Goal: Task Accomplishment & Management: Use online tool/utility

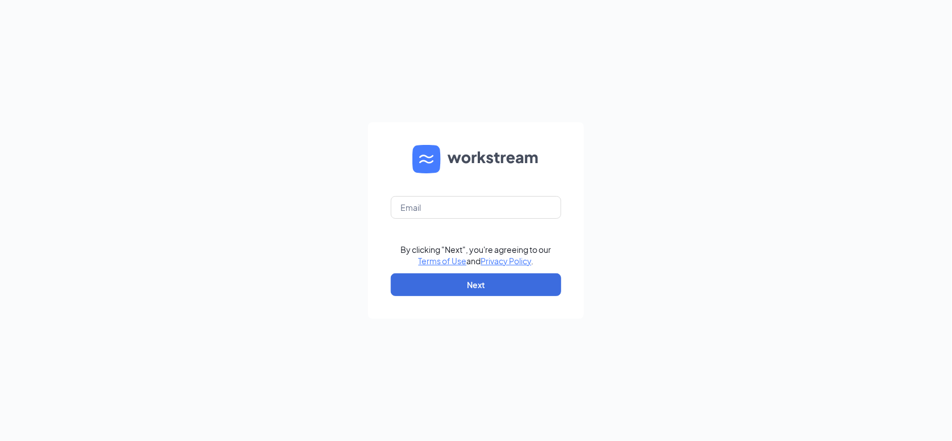
click at [496, 194] on form "By clicking "Next", you're agreeing to our Terms of Use and Privacy Policy . Ne…" at bounding box center [476, 220] width 216 height 196
click at [504, 204] on input "text" at bounding box center [476, 207] width 170 height 23
type input "hunterm01140@gmail.com"
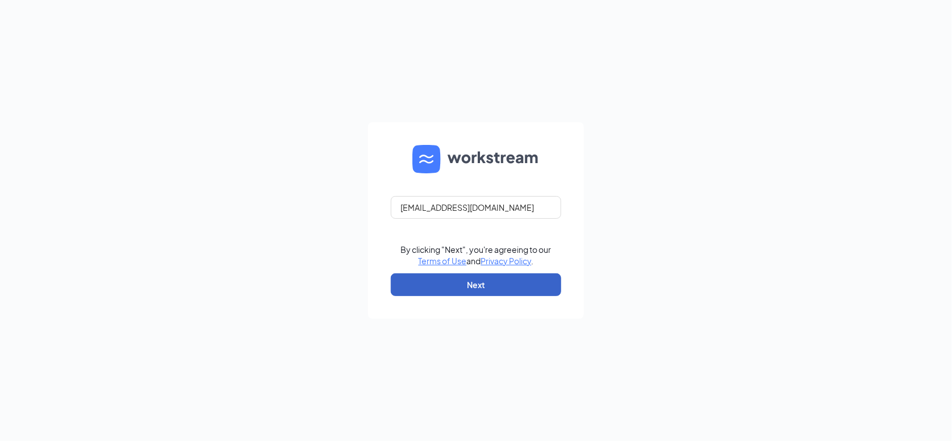
click at [455, 282] on button "Next" at bounding box center [476, 284] width 170 height 23
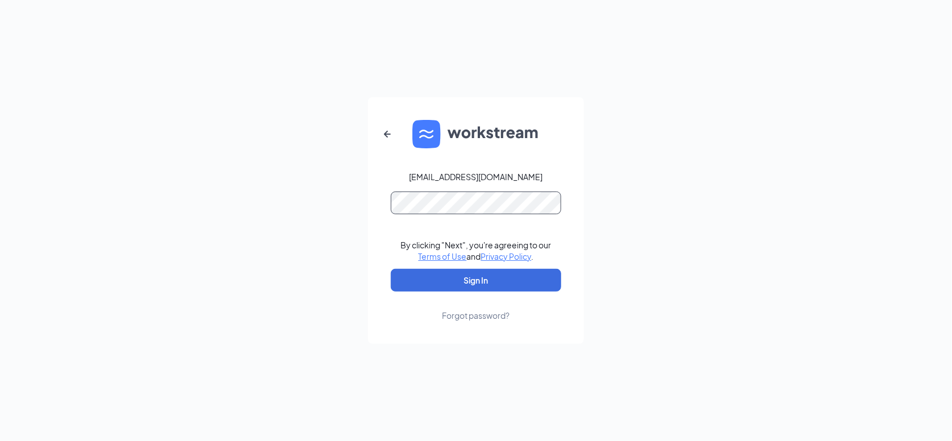
click at [391, 269] on button "Sign In" at bounding box center [476, 280] width 170 height 23
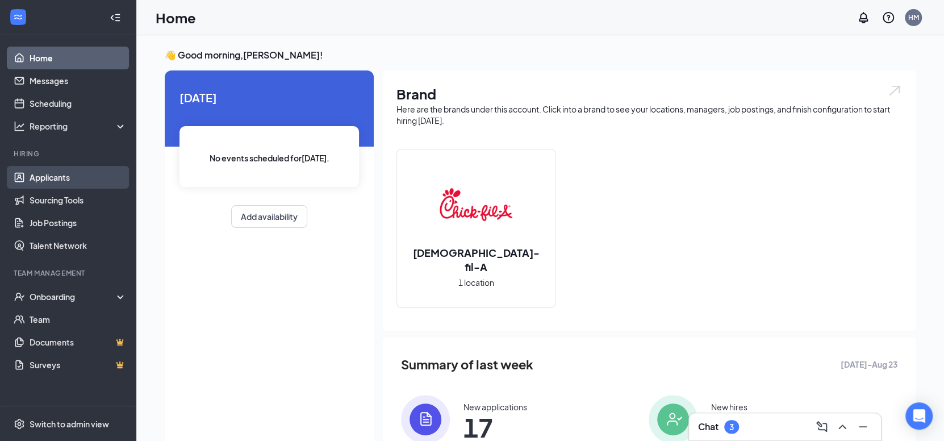
click at [88, 169] on link "Applicants" at bounding box center [78, 177] width 97 height 23
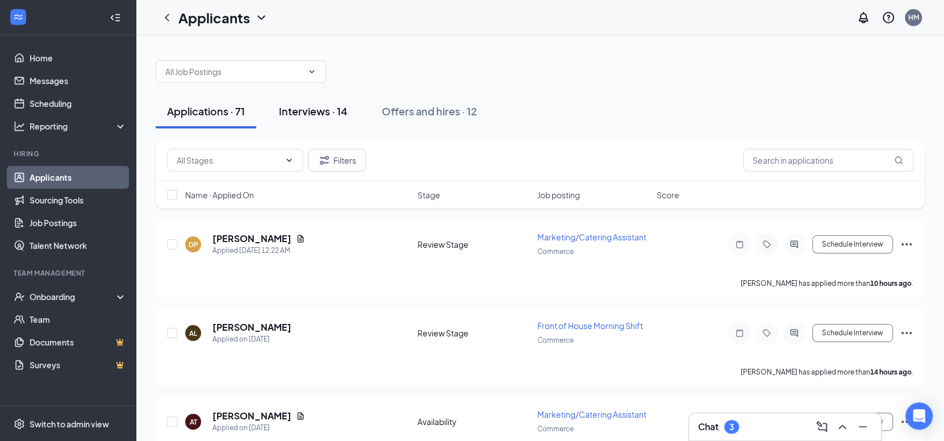
click at [336, 118] on button "Interviews · 14" at bounding box center [312, 111] width 91 height 34
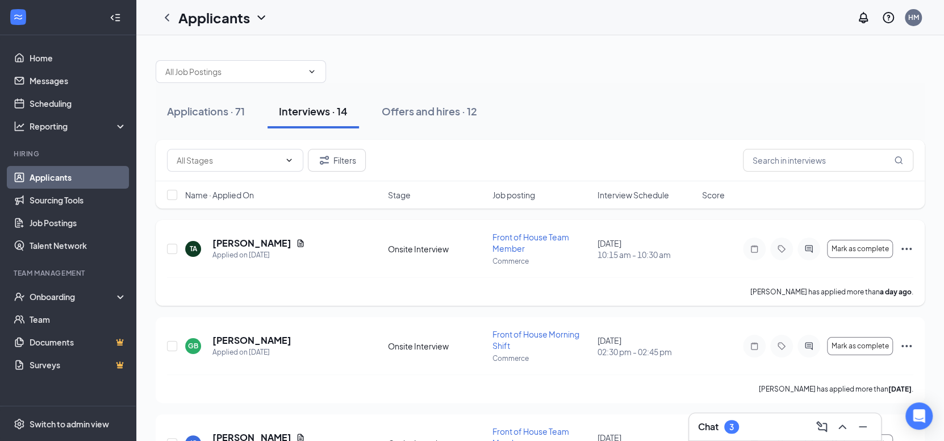
click at [905, 245] on icon "Ellipses" at bounding box center [907, 249] width 14 height 14
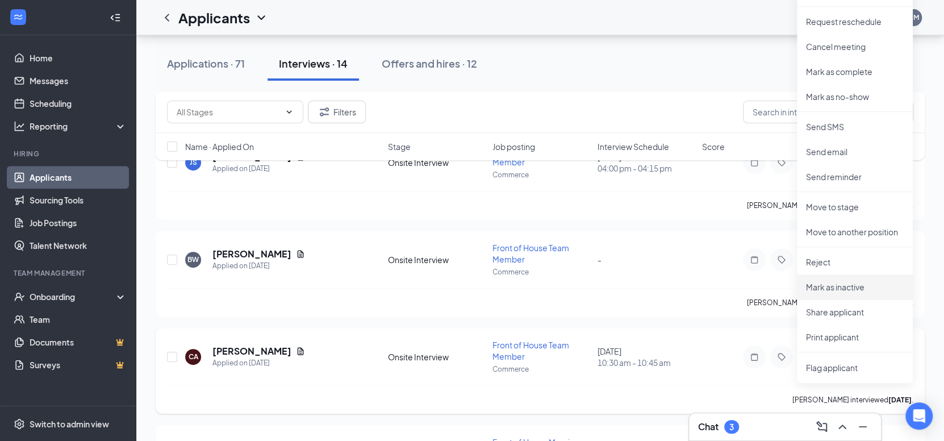
scroll to position [284, 0]
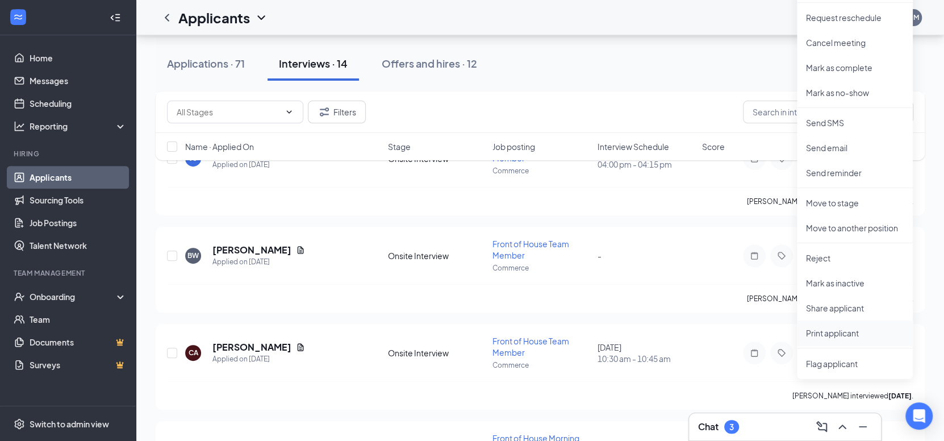
click at [833, 335] on p "Print applicant" at bounding box center [855, 332] width 98 height 11
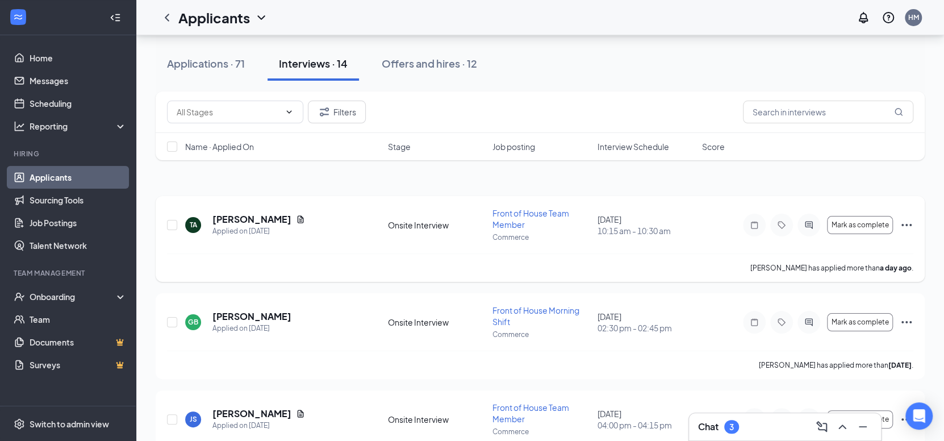
scroll to position [0, 0]
